Goal: Information Seeking & Learning: Understand process/instructions

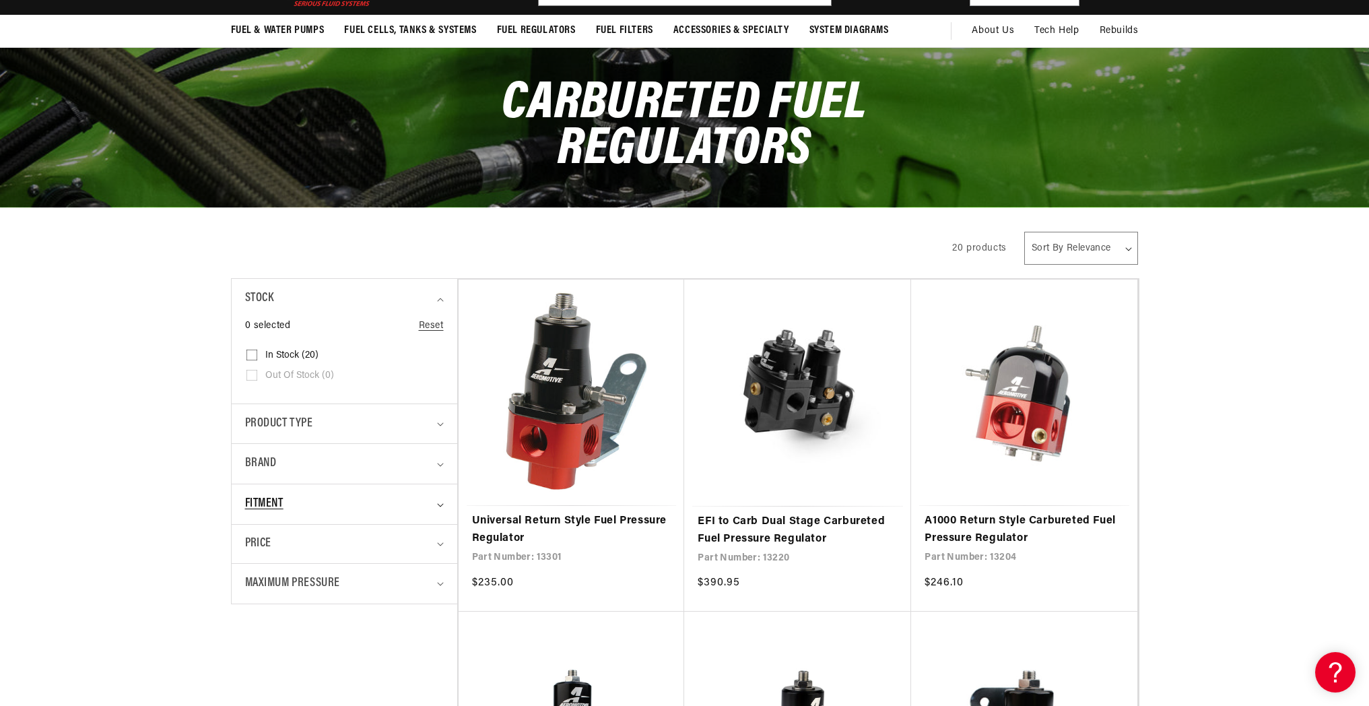
scroll to position [340, 0]
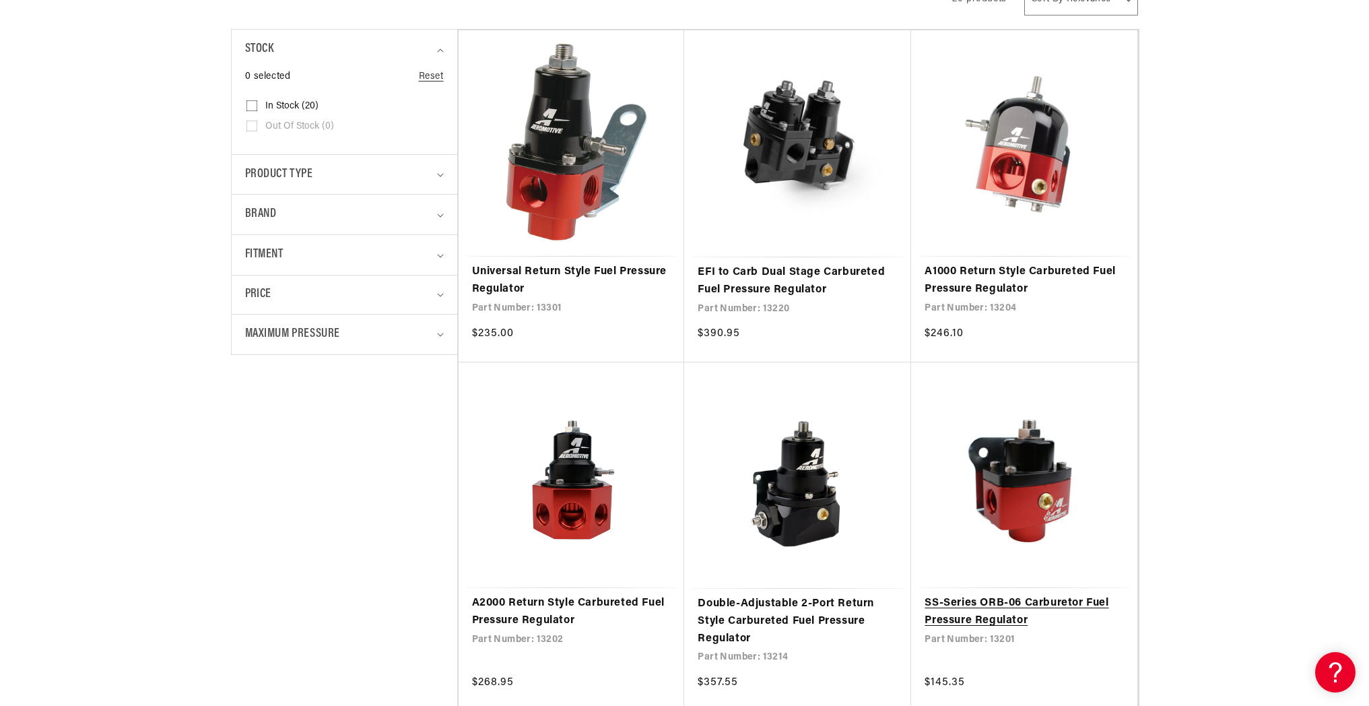
click at [1013, 595] on link "SS-Series ORB-06 Carburetor Fuel Pressure Regulator" at bounding box center [1024, 612] width 199 height 34
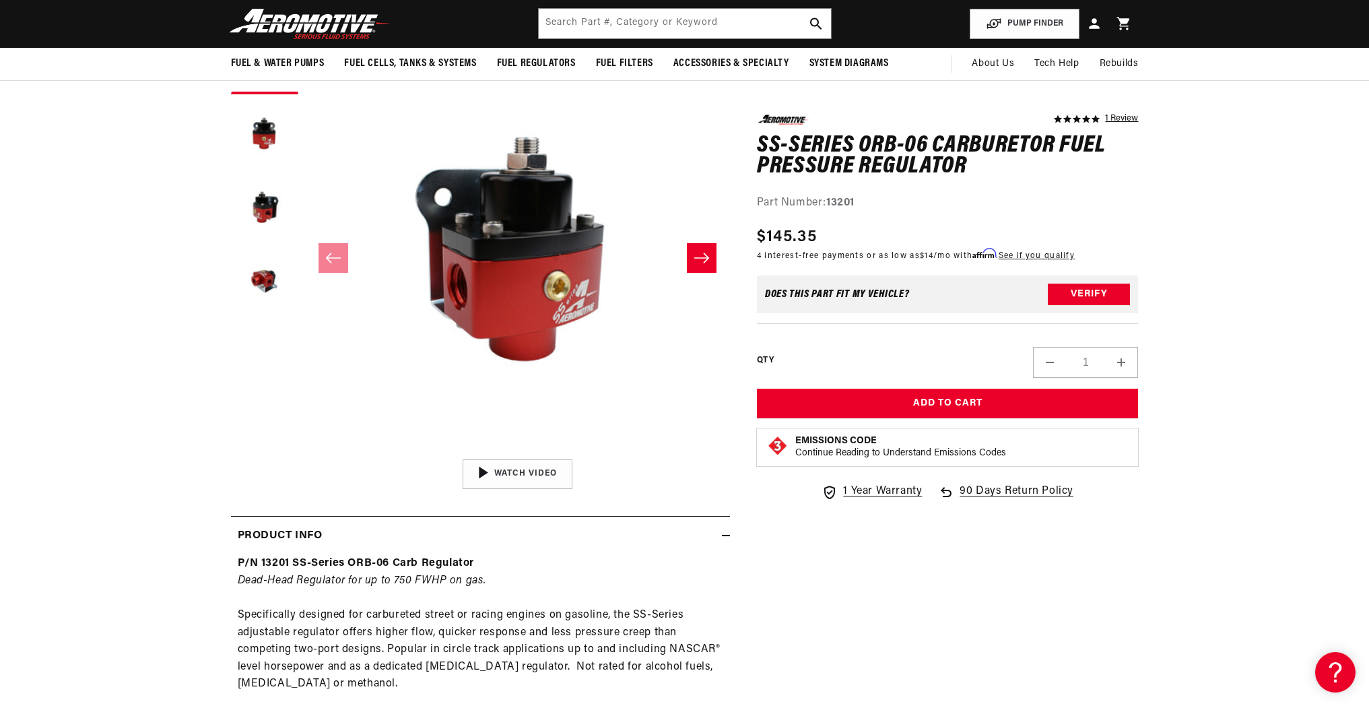
scroll to position [11, 0]
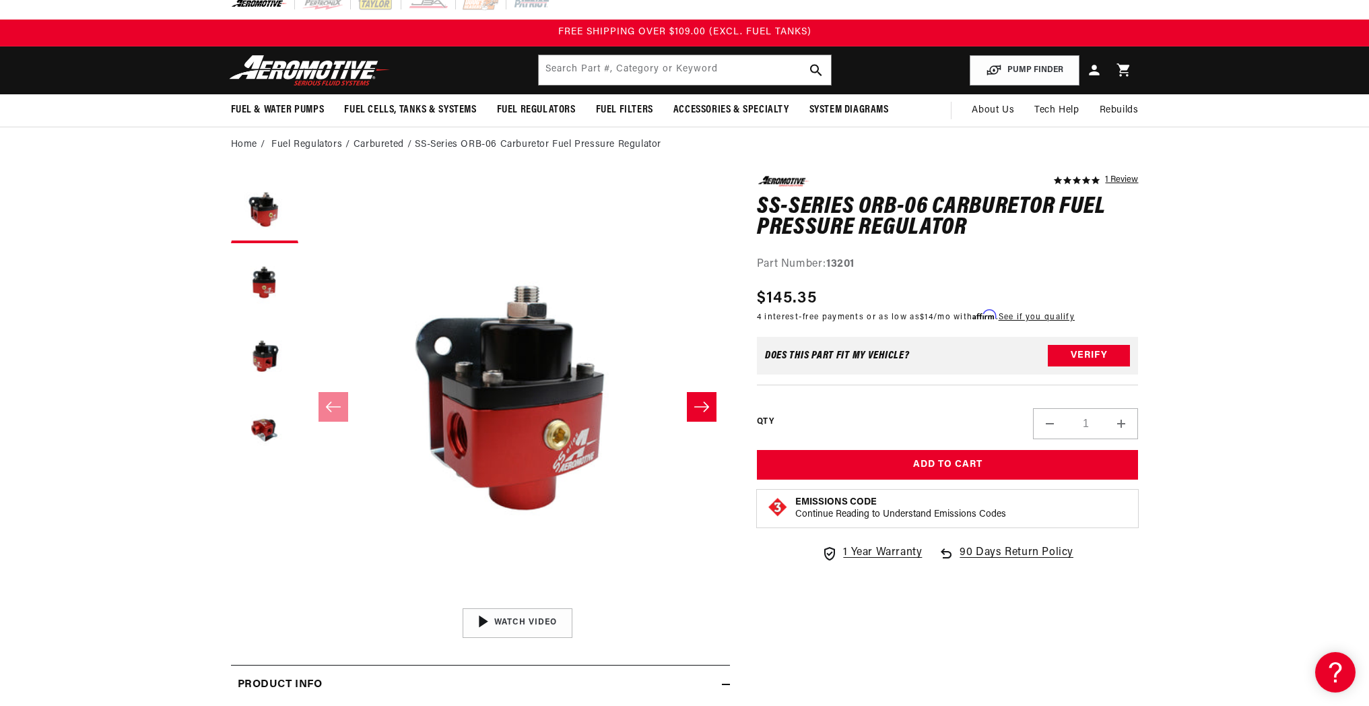
click at [700, 405] on icon "Slide right" at bounding box center [702, 406] width 16 height 13
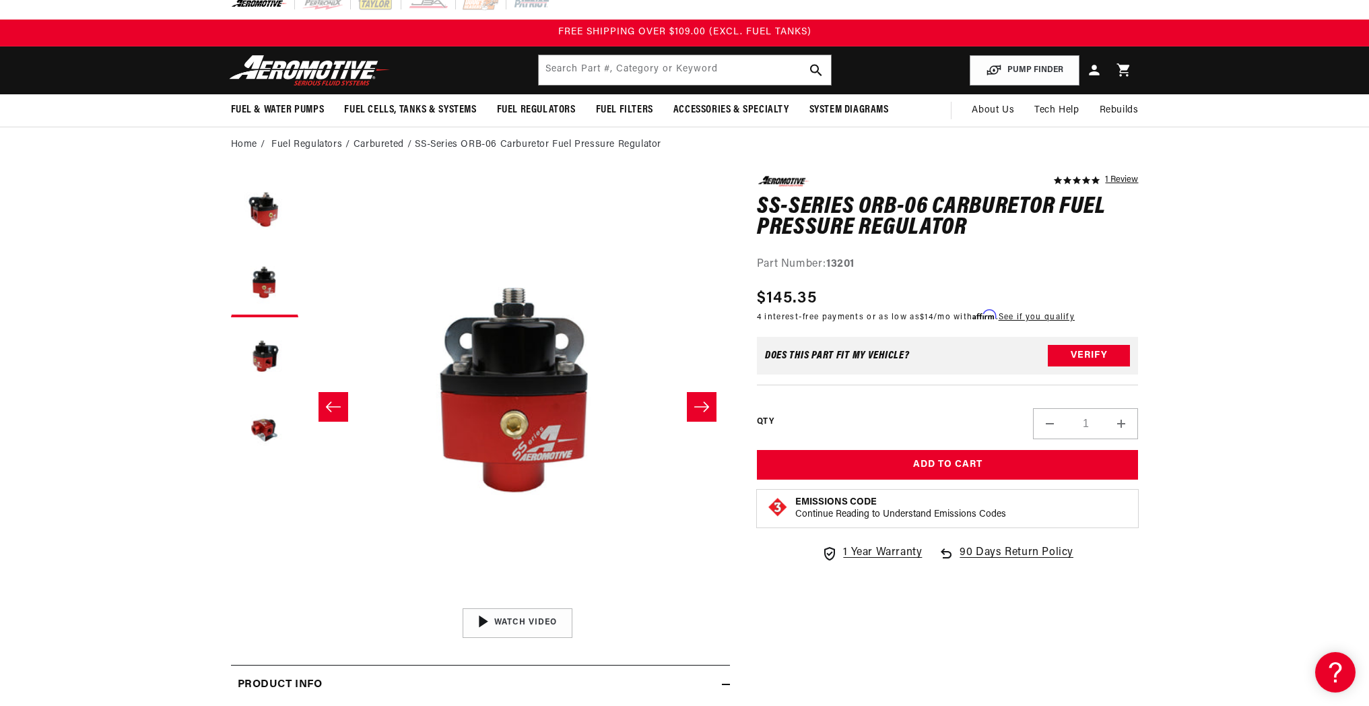
click at [700, 405] on icon "Slide right" at bounding box center [702, 406] width 16 height 13
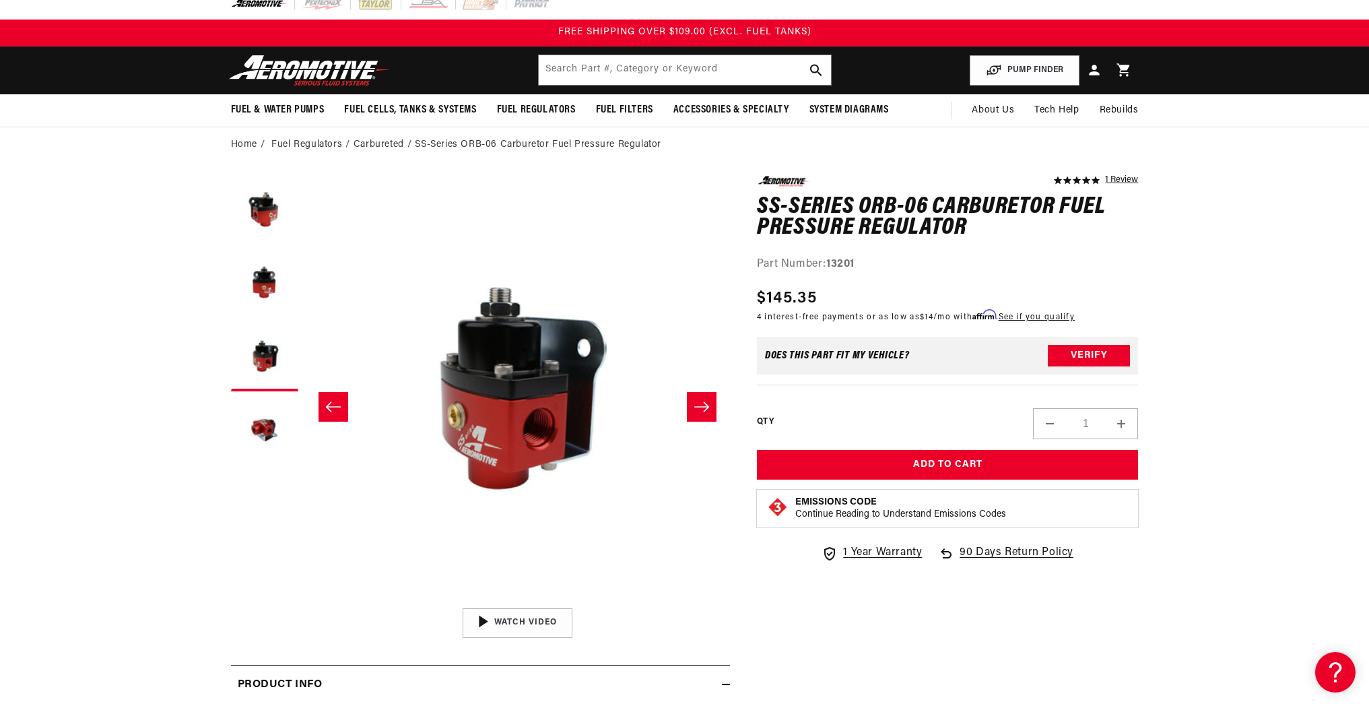
click at [700, 405] on icon "Slide right" at bounding box center [702, 406] width 16 height 13
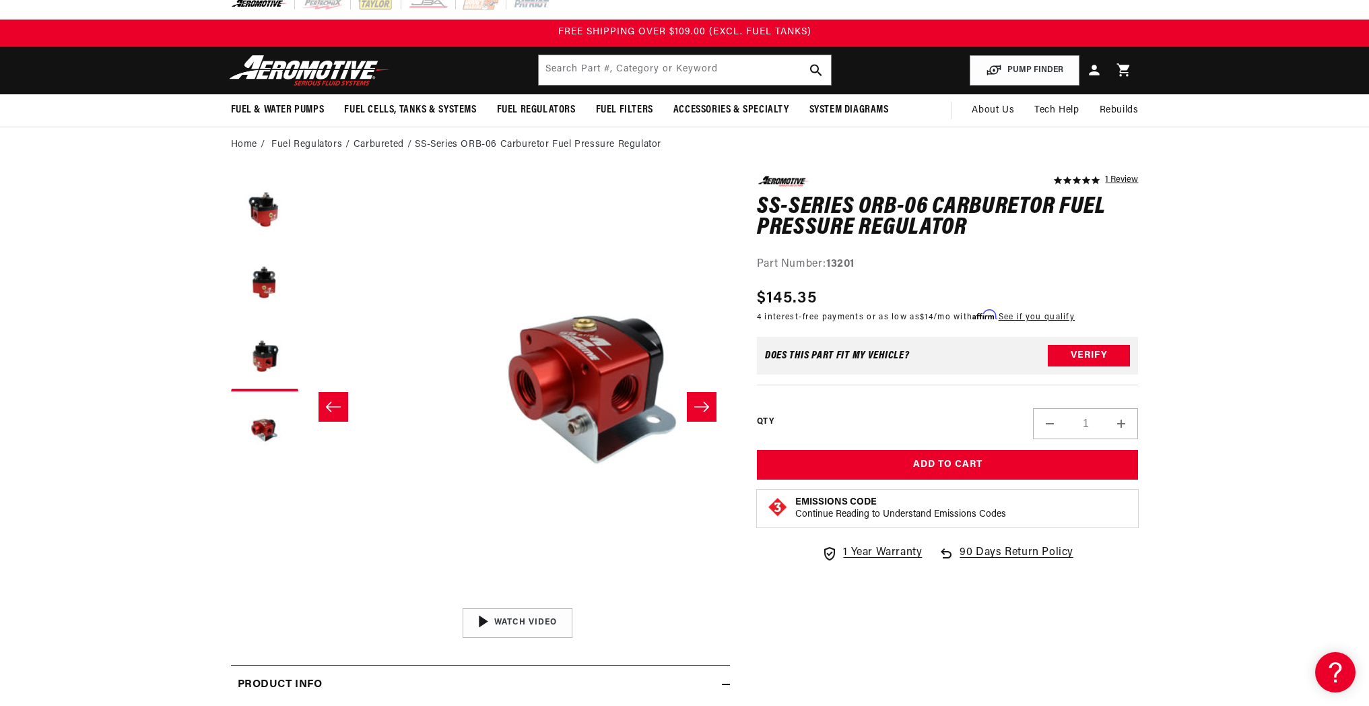
scroll to position [1, 1275]
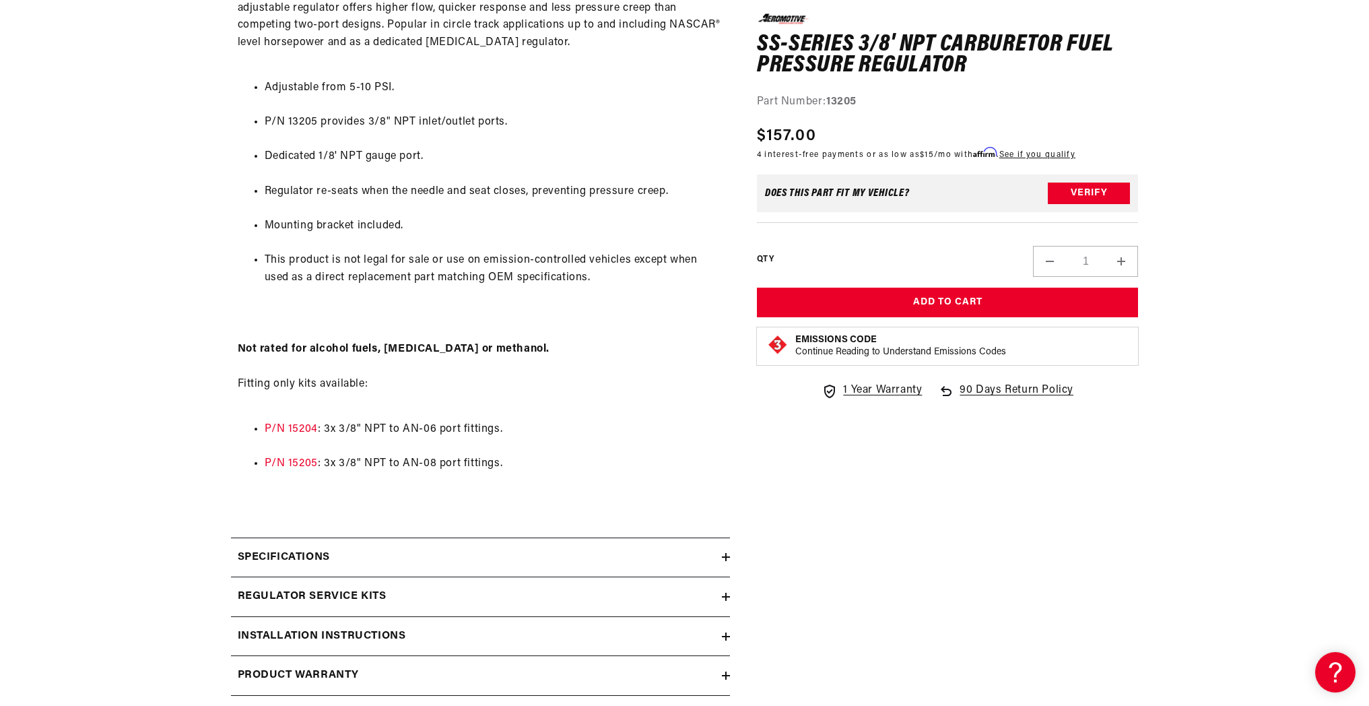
scroll to position [839, 0]
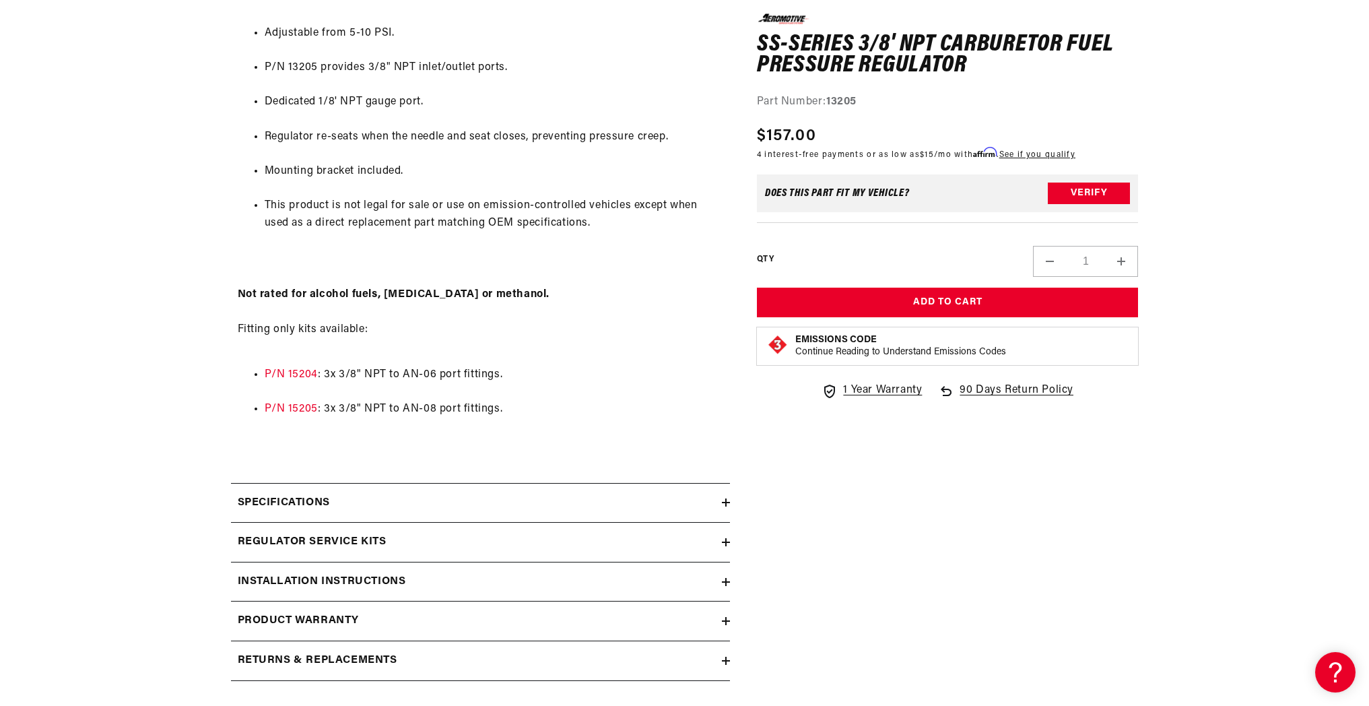
click at [383, 573] on h2 "Installation Instructions" at bounding box center [322, 582] width 168 height 18
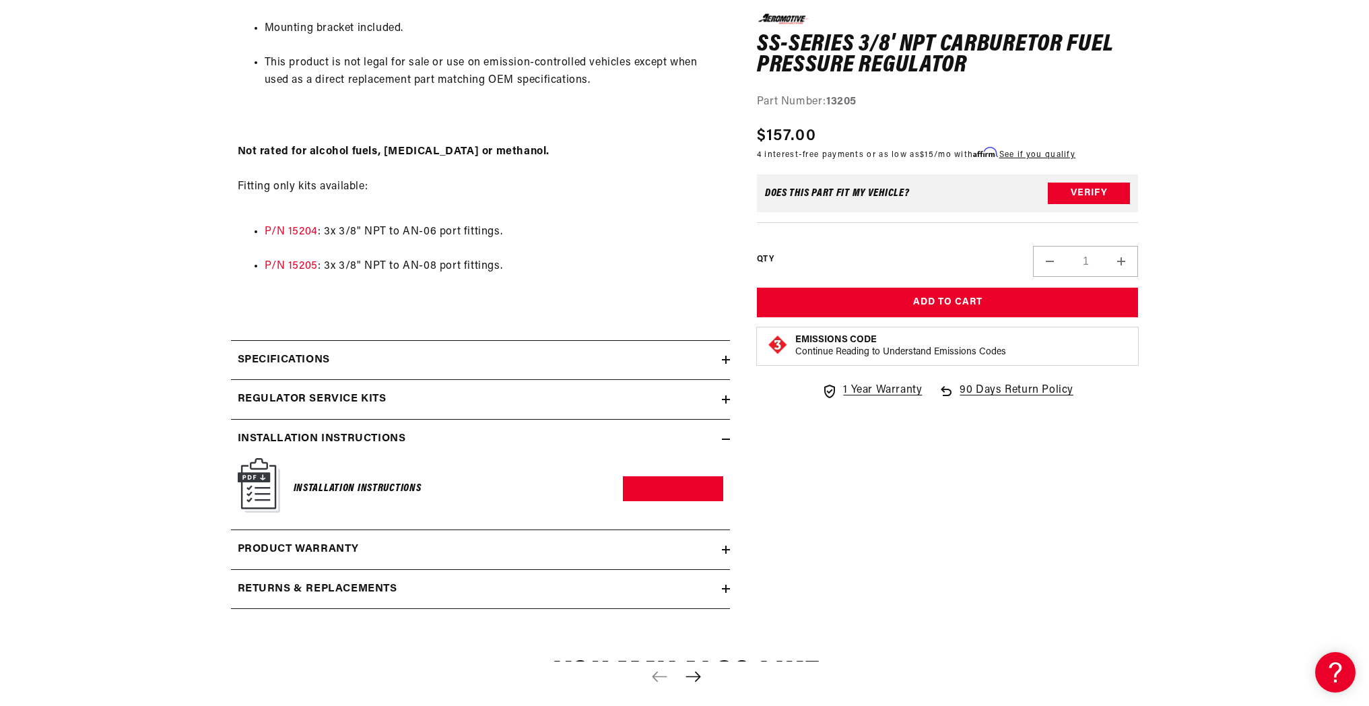
scroll to position [1106, 0]
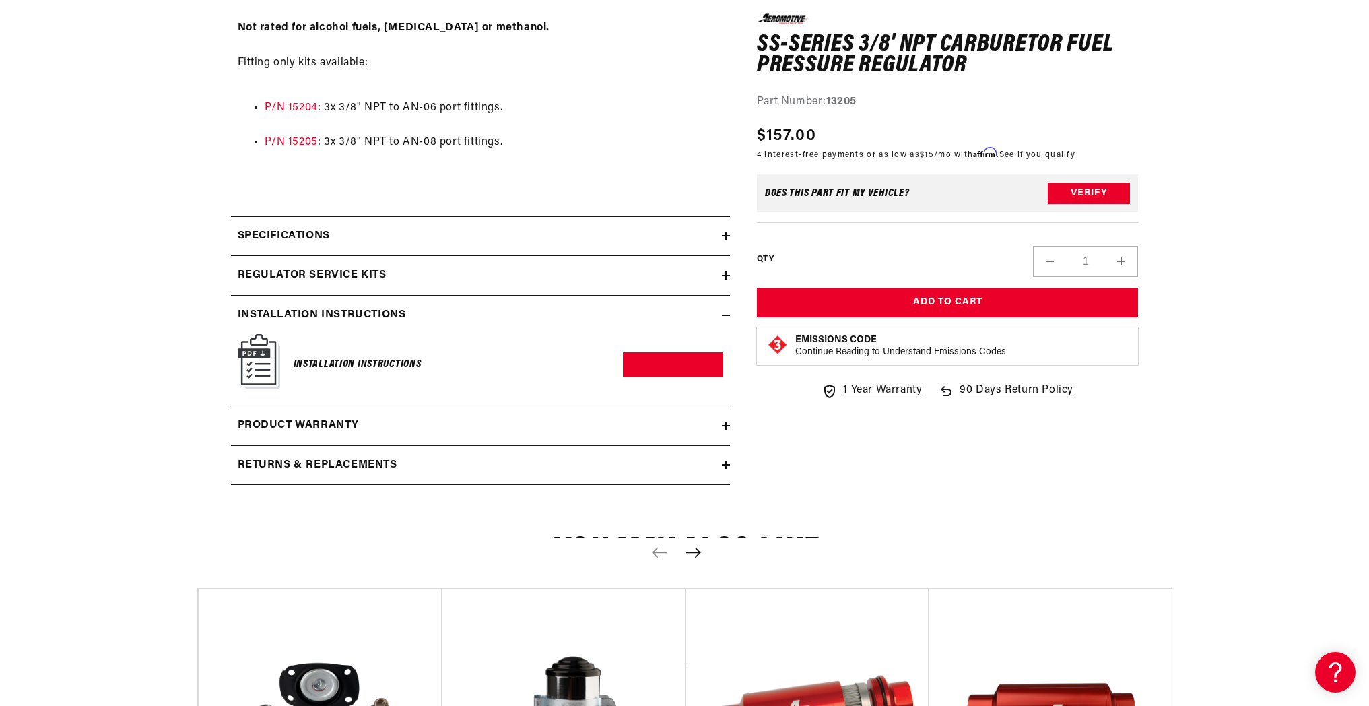
click at [253, 349] on img at bounding box center [259, 361] width 42 height 55
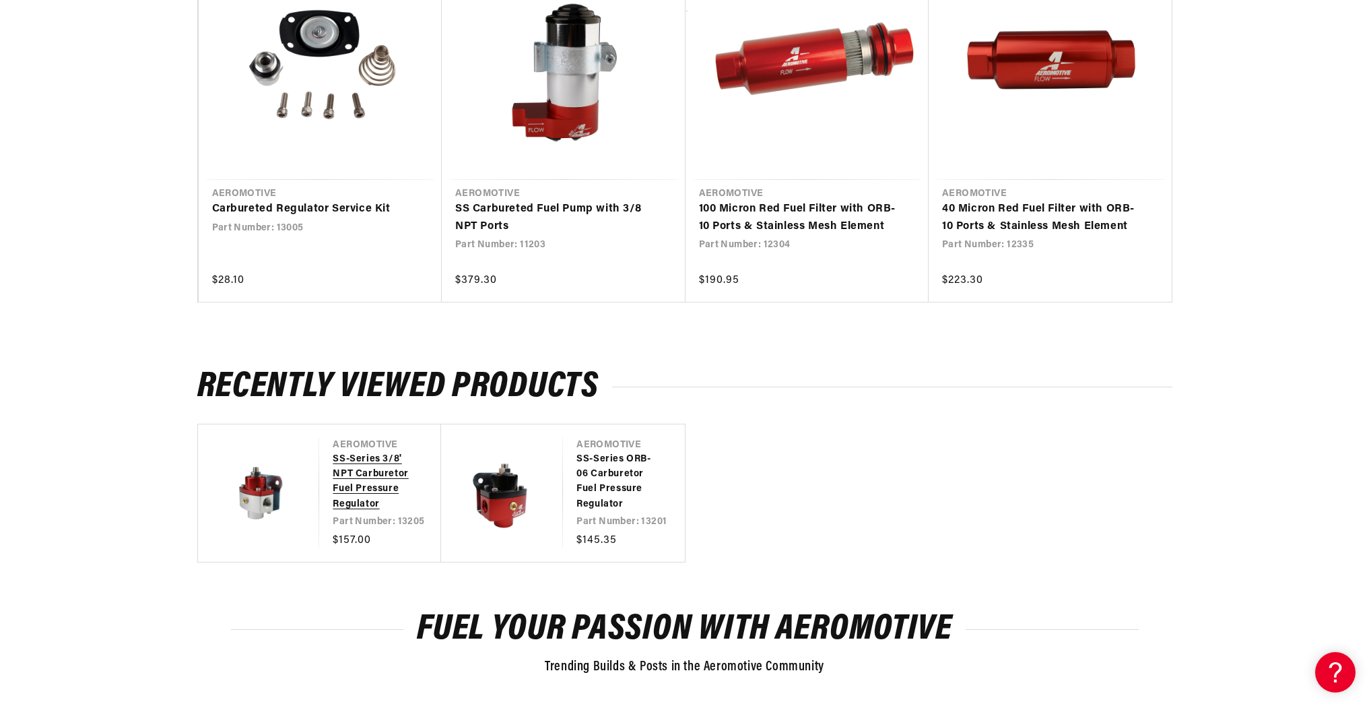
scroll to position [1865, 0]
